Goal: Information Seeking & Learning: Learn about a topic

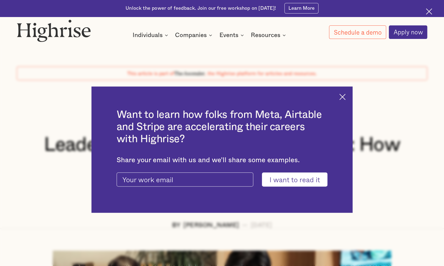
click at [346, 97] on img at bounding box center [342, 97] width 6 height 6
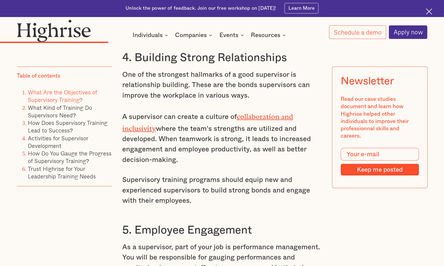
scroll to position [1277, 0]
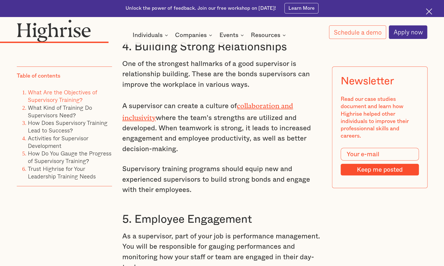
click at [279, 102] on link "collaboration and inclusivity" at bounding box center [207, 110] width 171 height 16
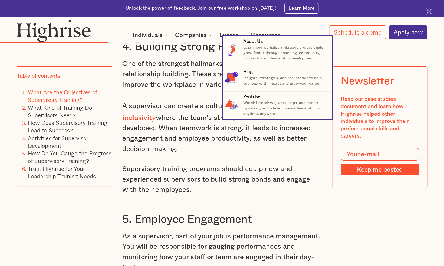
click at [213, 78] on nav "8 About Us Learn how we helps ambitious professionals grow faster through coach…" at bounding box center [222, 77] width 444 height 83
click at [190, 70] on nav "8 About Us Learn how we helps ambitious professionals grow faster through coach…" at bounding box center [222, 77] width 444 height 83
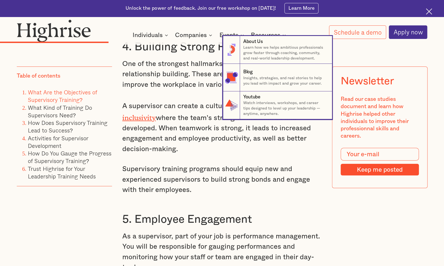
click at [176, 83] on nav "8 About Us Learn how we helps ambitious professionals grow faster through coach…" at bounding box center [222, 77] width 444 height 83
click at [201, 53] on nav "8 About Us Learn how we helps ambitious professionals grow faster through coach…" at bounding box center [222, 77] width 444 height 83
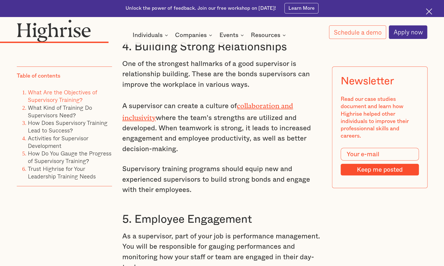
click at [254, 102] on link "collaboration and inclusivity" at bounding box center [207, 110] width 171 height 16
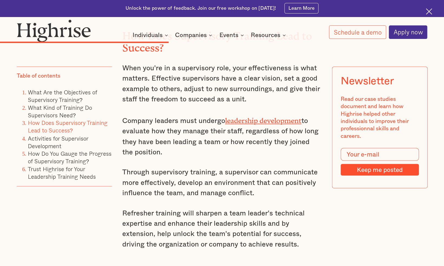
scroll to position [1873, 0]
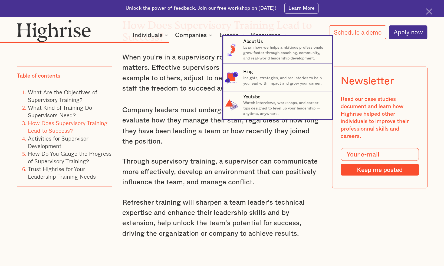
click at [205, 84] on nav "8 About Us Learn how we helps ambitious professionals grow faster through coach…" at bounding box center [222, 77] width 444 height 83
click at [183, 53] on nav "8 About Us Learn how we helps ambitious professionals grow faster through coach…" at bounding box center [222, 77] width 444 height 83
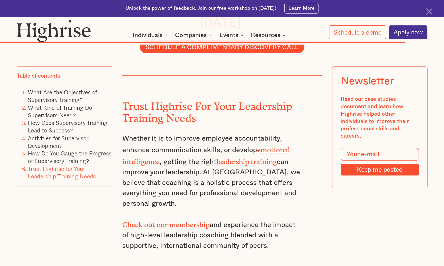
scroll to position [4081, 0]
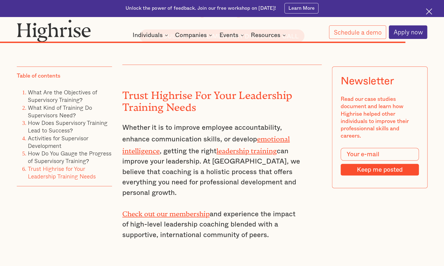
click at [199, 210] on link "Check out our membership" at bounding box center [165, 212] width 87 height 5
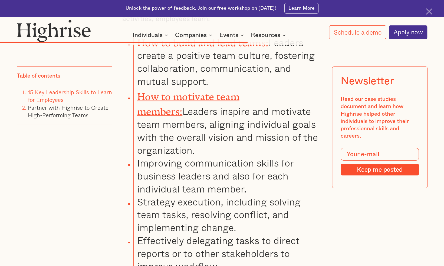
scroll to position [5142, 0]
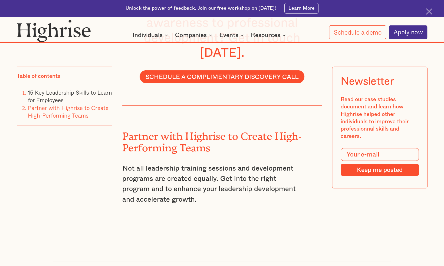
scroll to position [9028, 0]
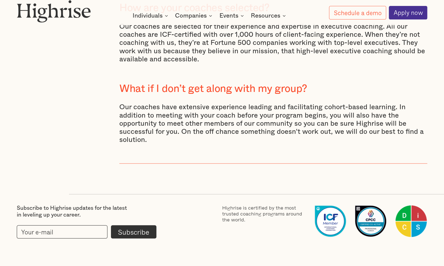
scroll to position [3132, 0]
